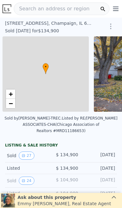
scroll to position [0, 3]
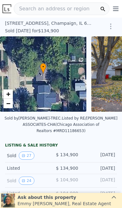
type input "$ 172,000"
type input "$ 17,951"
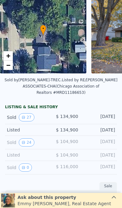
scroll to position [45, 0]
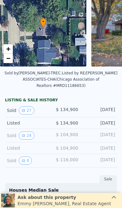
click at [27, 160] on button "0" at bounding box center [25, 161] width 13 height 8
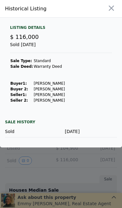
click at [114, 7] on icon "button" at bounding box center [111, 8] width 9 height 9
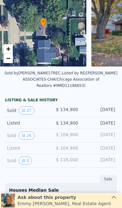
click at [28, 134] on button "24" at bounding box center [26, 135] width 15 height 8
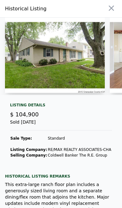
click at [83, 79] on img at bounding box center [55, 55] width 100 height 75
click at [78, 63] on img at bounding box center [55, 55] width 100 height 75
click at [87, 72] on img at bounding box center [55, 55] width 100 height 75
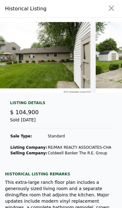
scroll to position [0, 2229]
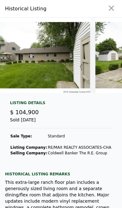
click at [76, 70] on img at bounding box center [40, 55] width 100 height 75
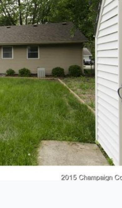
scroll to position [0, 2223]
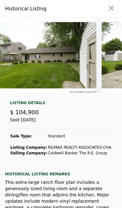
click at [117, 5] on button "button" at bounding box center [111, 8] width 11 height 11
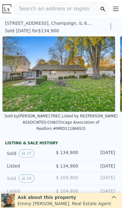
scroll to position [0, 0]
click at [72, 7] on span "Search an address or region" at bounding box center [52, 9] width 76 height 8
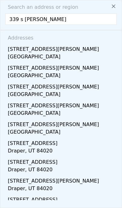
click at [90, 19] on input "339 s [PERSON_NAME]" at bounding box center [61, 18] width 112 height 11
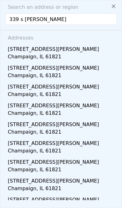
click at [103, 19] on input "339 s [PERSON_NAME]" at bounding box center [61, 18] width 112 height 11
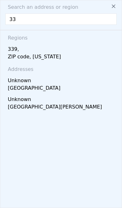
type input "3"
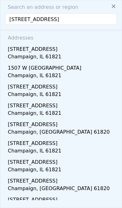
type input "[STREET_ADDRESS]"
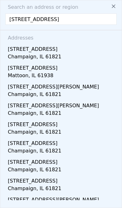
click at [75, 50] on div "[STREET_ADDRESS]" at bounding box center [62, 48] width 109 height 10
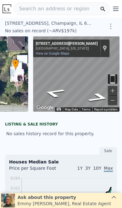
click at [78, 8] on span "Search an address or region" at bounding box center [52, 9] width 76 height 8
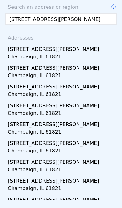
type input "[STREET_ADDRESS][PERSON_NAME]"
click at [97, 20] on input "[STREET_ADDRESS][PERSON_NAME]" at bounding box center [61, 18] width 112 height 11
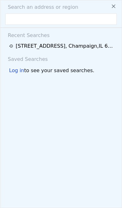
click at [76, 18] on input "text" at bounding box center [61, 18] width 112 height 11
paste input "[STREET_ADDRESS][PERSON_NAME]"
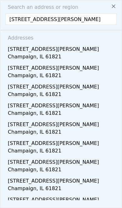
type input "[STREET_ADDRESS][PERSON_NAME]"
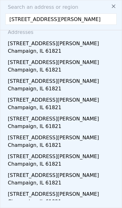
scroll to position [5, 0]
